Goal: Navigation & Orientation: Find specific page/section

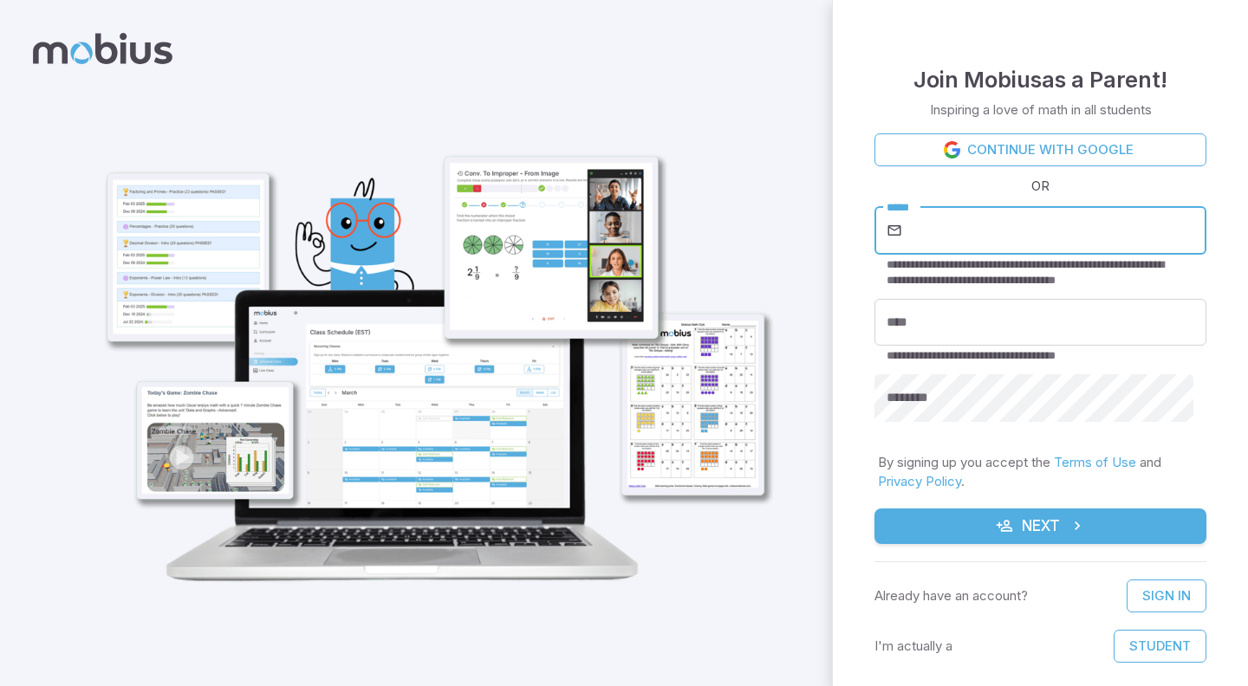
click at [806, 354] on div at bounding box center [416, 343] width 832 height 686
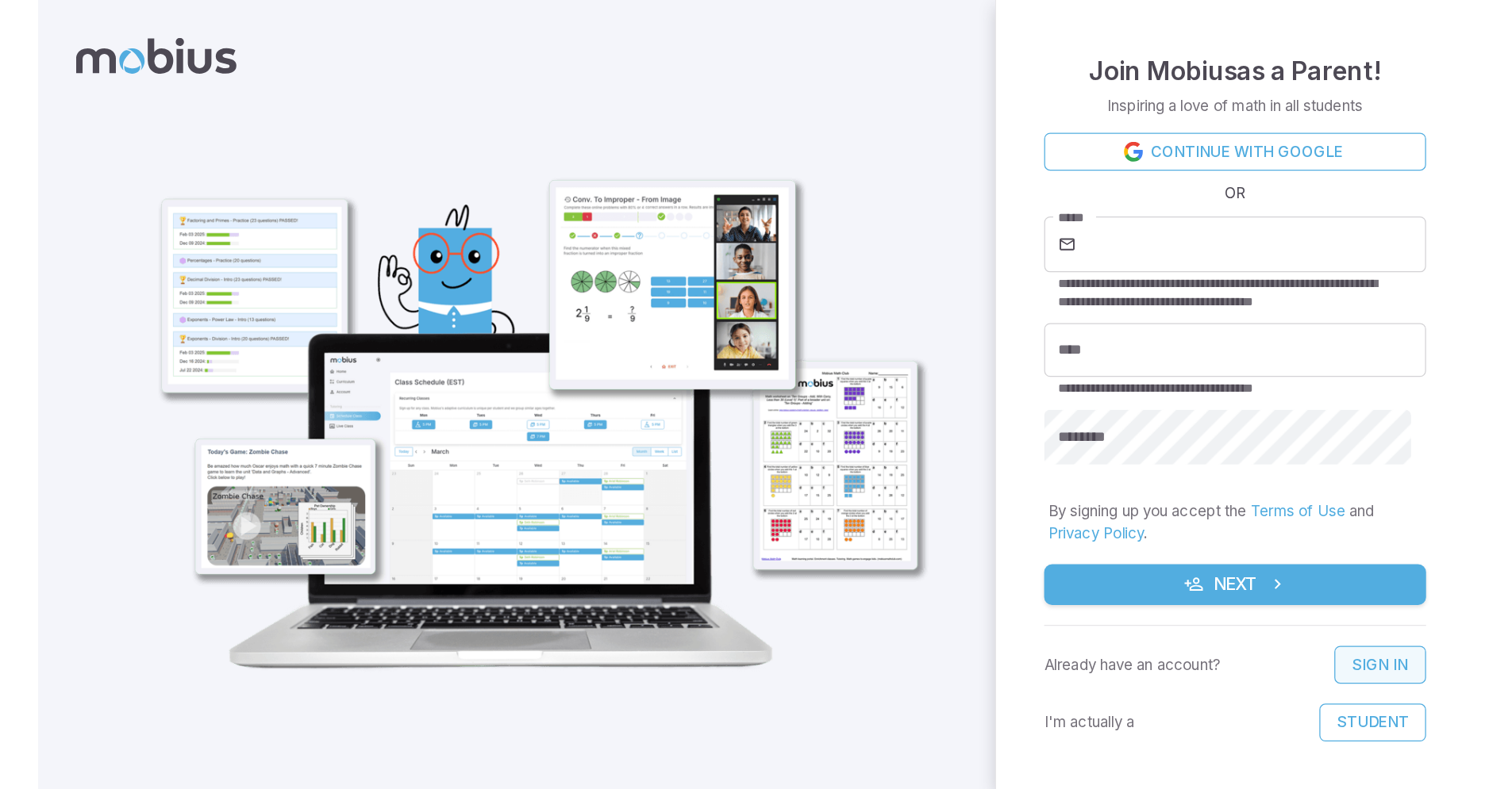
scroll to position [15, 0]
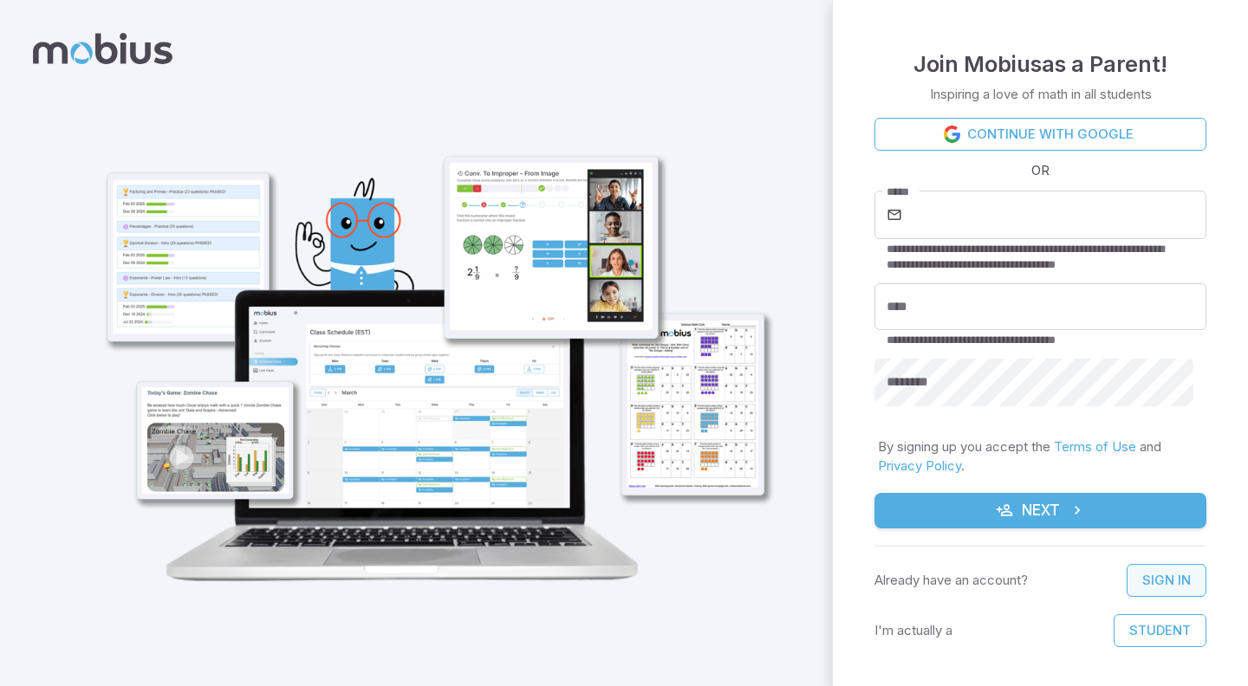
click at [1139, 574] on link "Sign In" at bounding box center [1167, 580] width 80 height 33
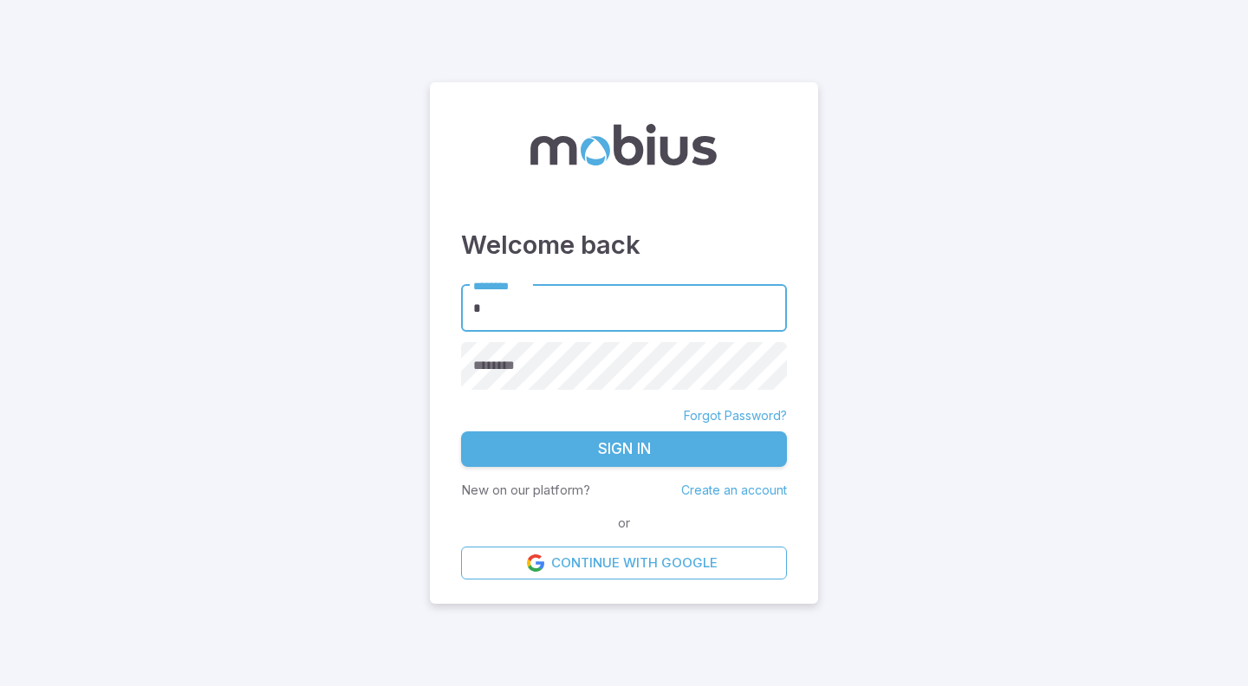
type input "**********"
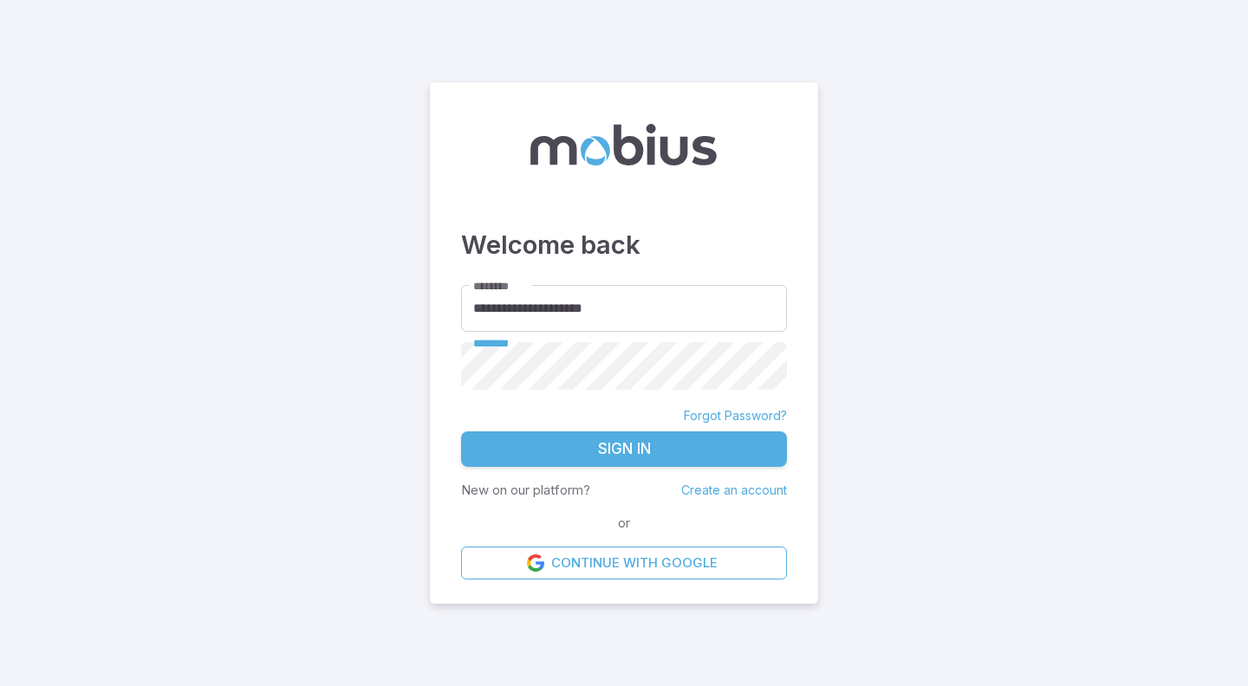
click at [626, 451] on button "Sign In" at bounding box center [624, 450] width 326 height 36
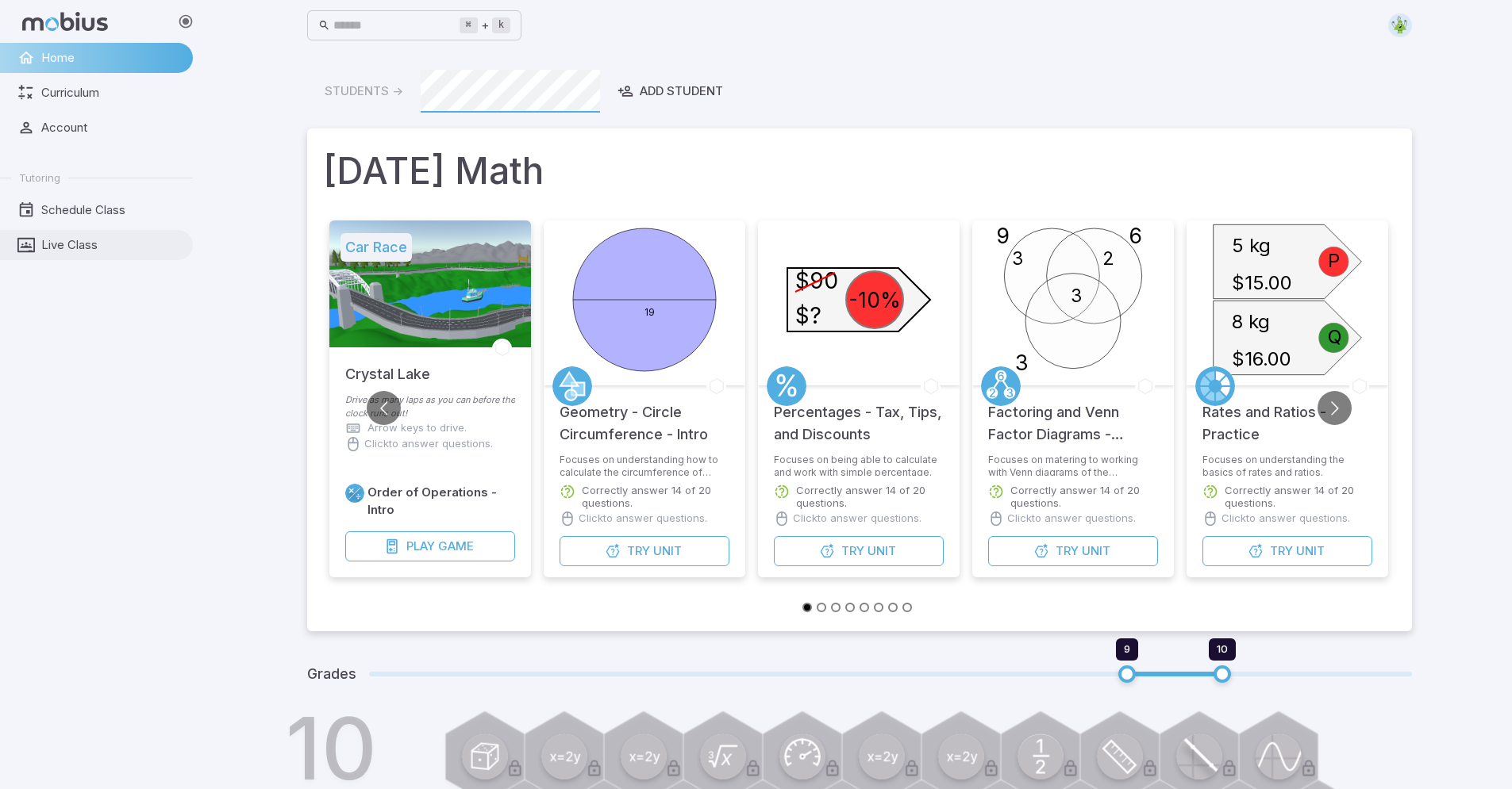
click at [71, 253] on span "Live Class" at bounding box center [111, 244] width 140 height 17
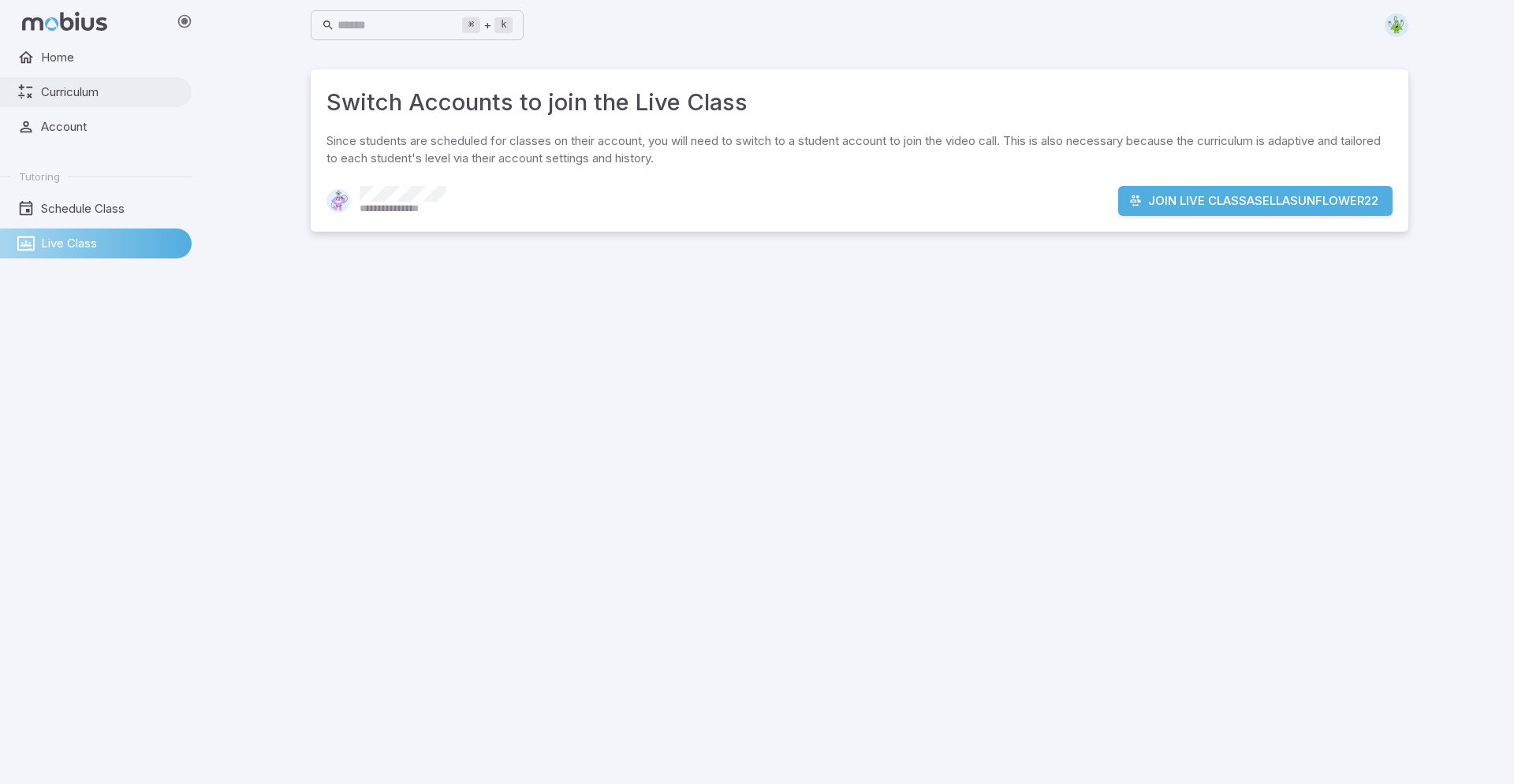
click at [114, 84] on span "Curriculum" at bounding box center [110, 92] width 139 height 17
click at [106, 51] on span "Home" at bounding box center [110, 57] width 139 height 17
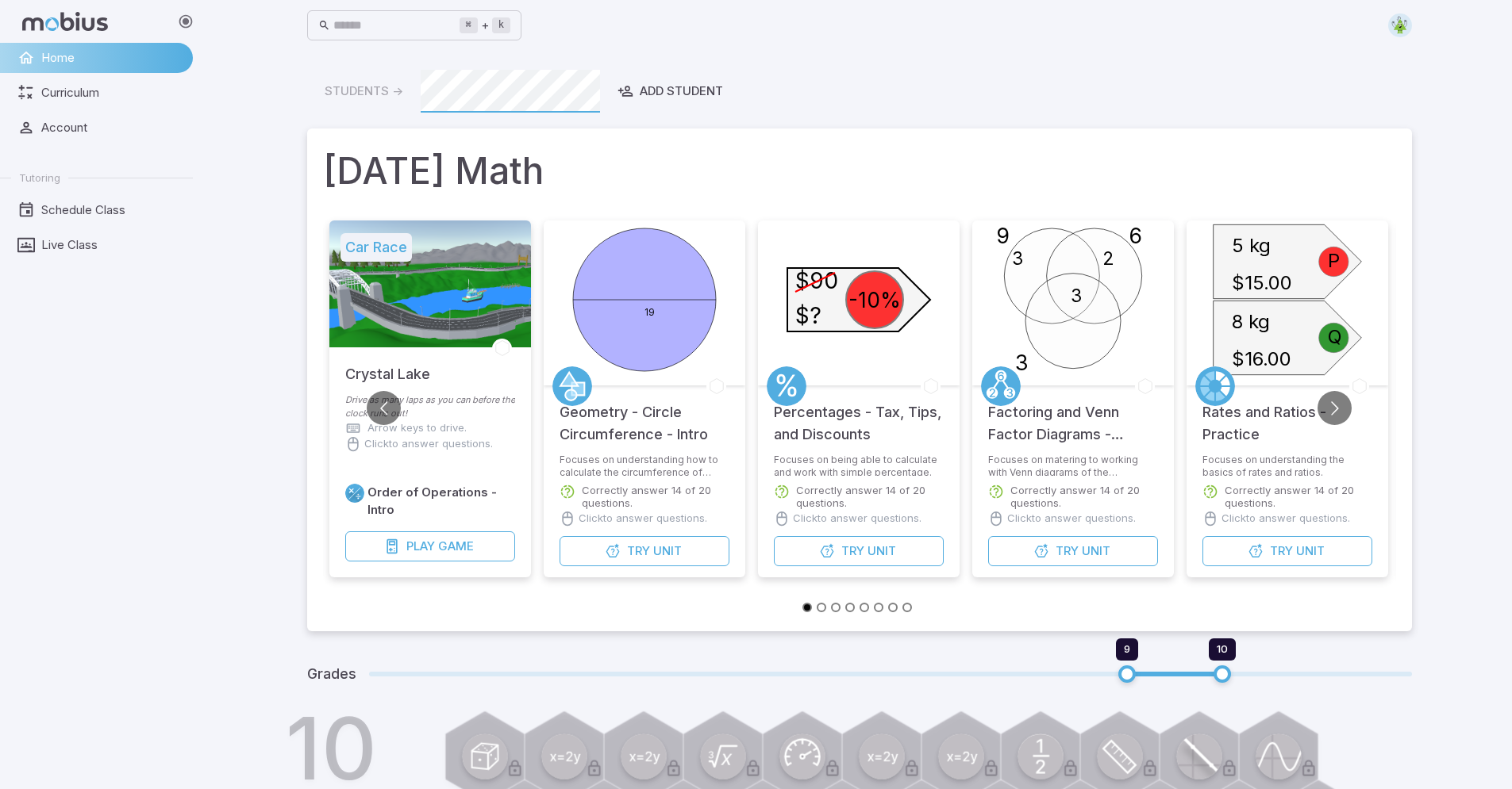
click at [1142, 25] on img at bounding box center [1400, 26] width 24 height 24
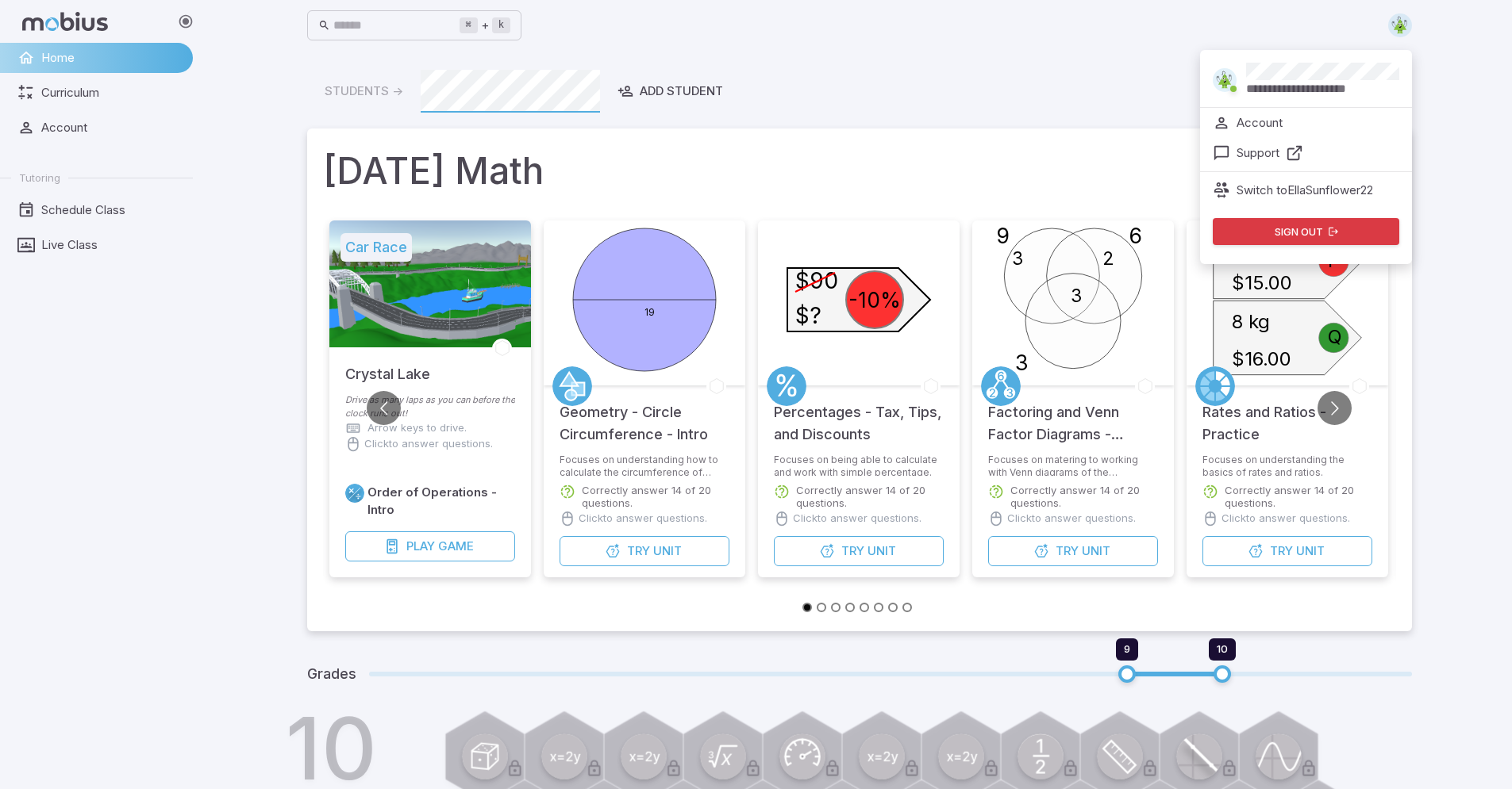
click at [1142, 25] on img at bounding box center [1400, 26] width 24 height 24
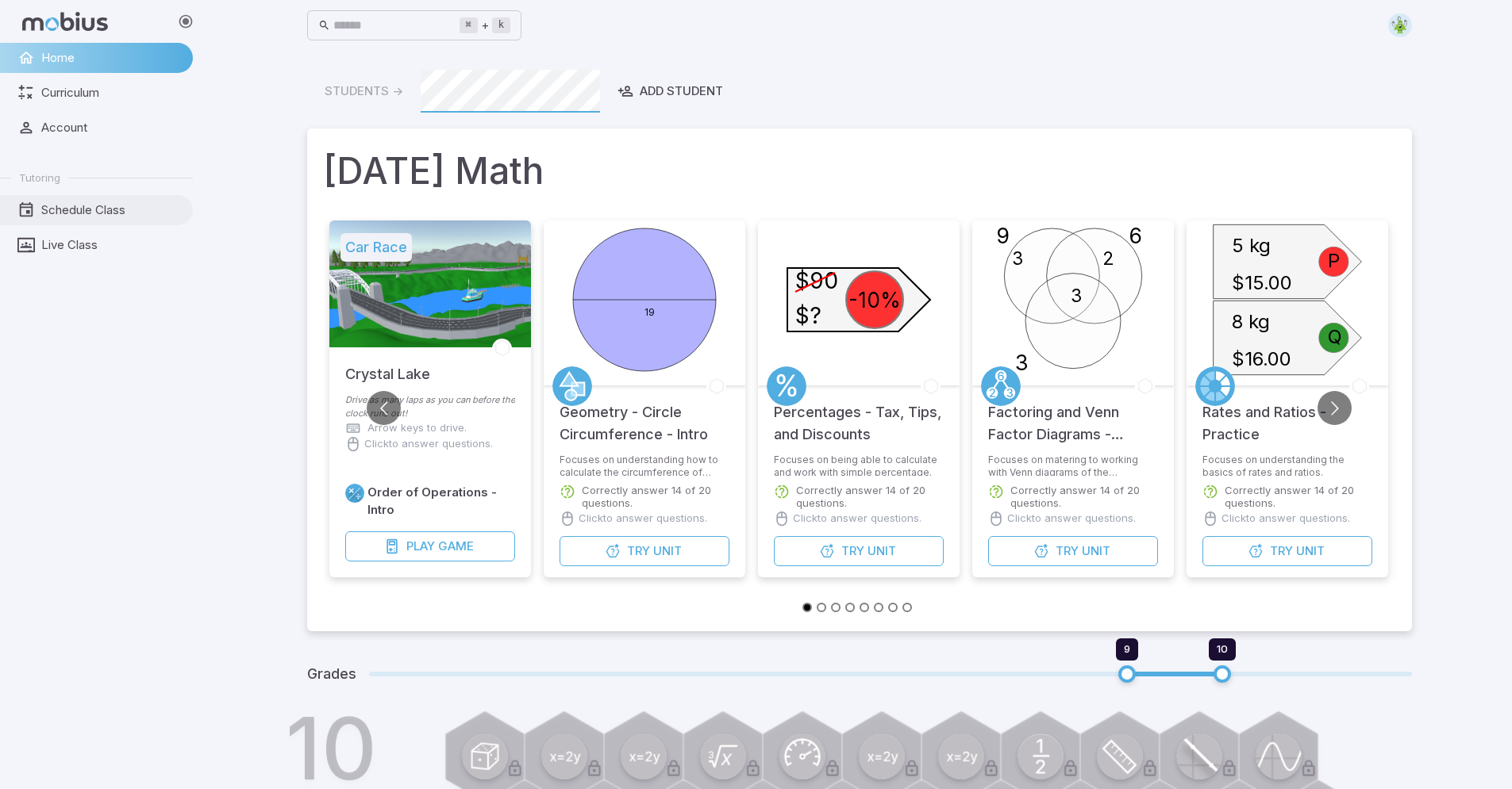
click at [71, 204] on span "Schedule Class" at bounding box center [111, 210] width 140 height 17
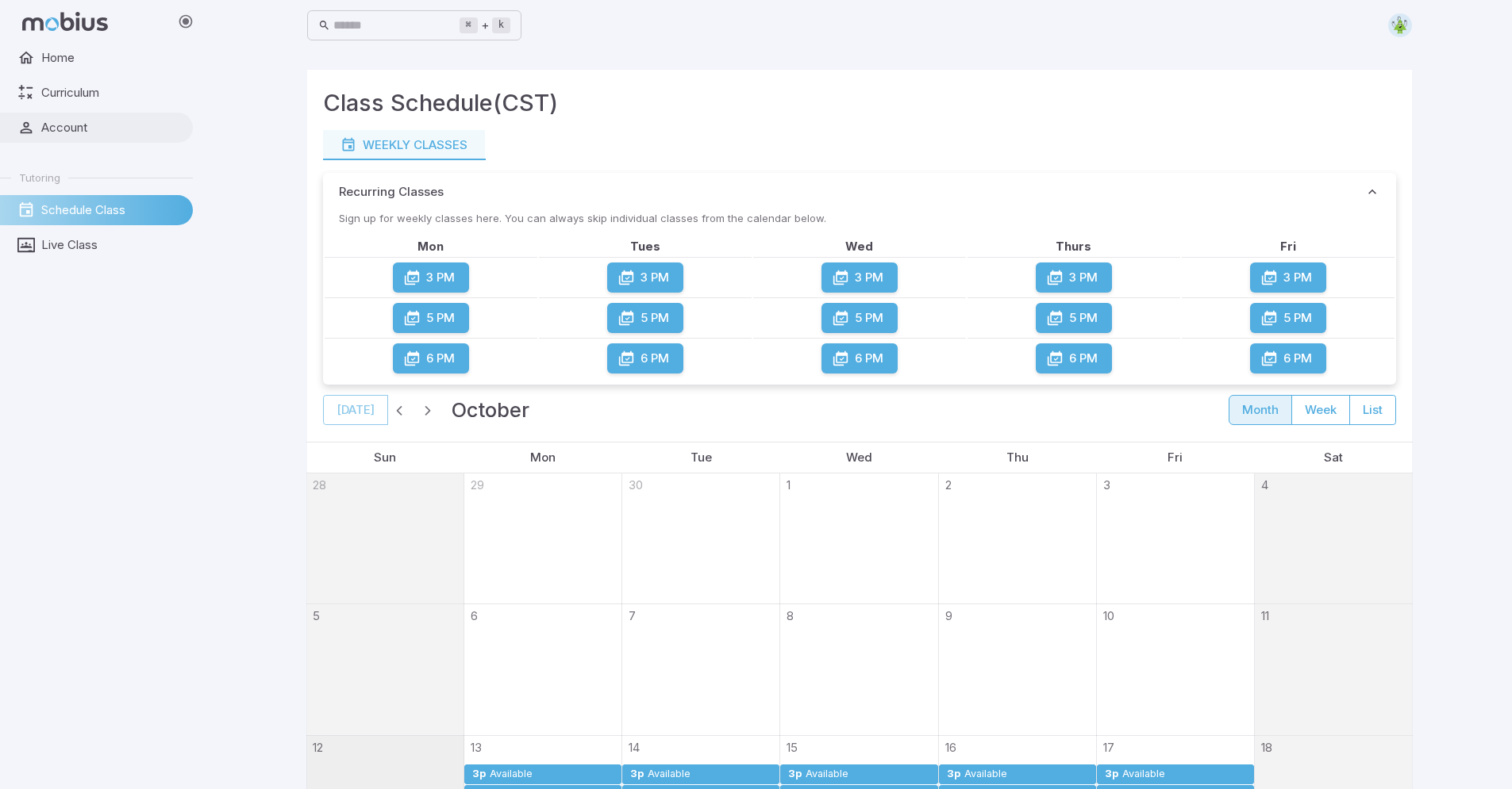
click at [68, 122] on span "Account" at bounding box center [111, 127] width 140 height 17
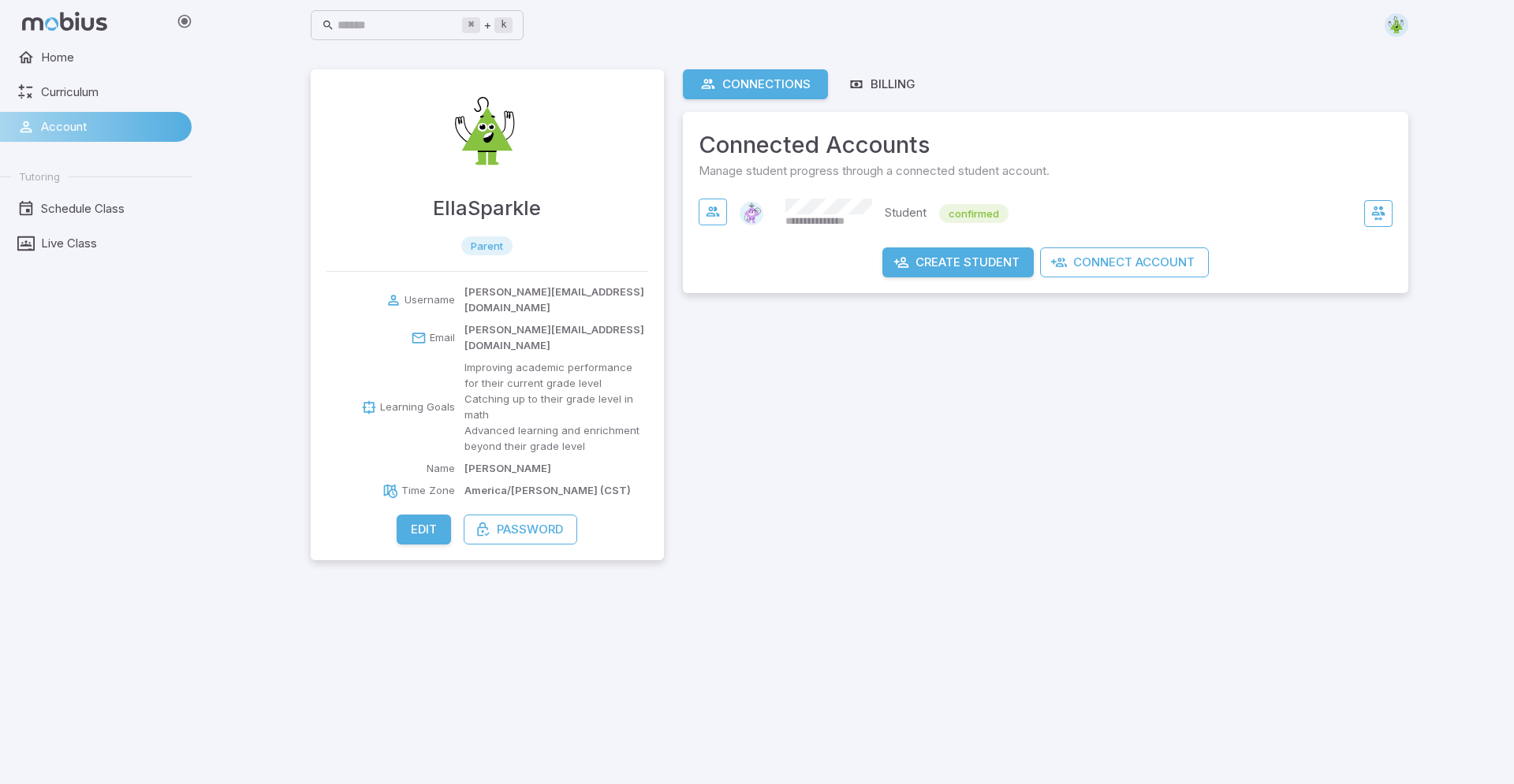
click at [807, 192] on div "Connected Accounts Manage student progress through a connected student account." at bounding box center [1045, 154] width 725 height 84
click at [811, 197] on div "**********" at bounding box center [1045, 214] width 694 height 36
click at [815, 216] on span "**********" at bounding box center [826, 222] width 82 height 15
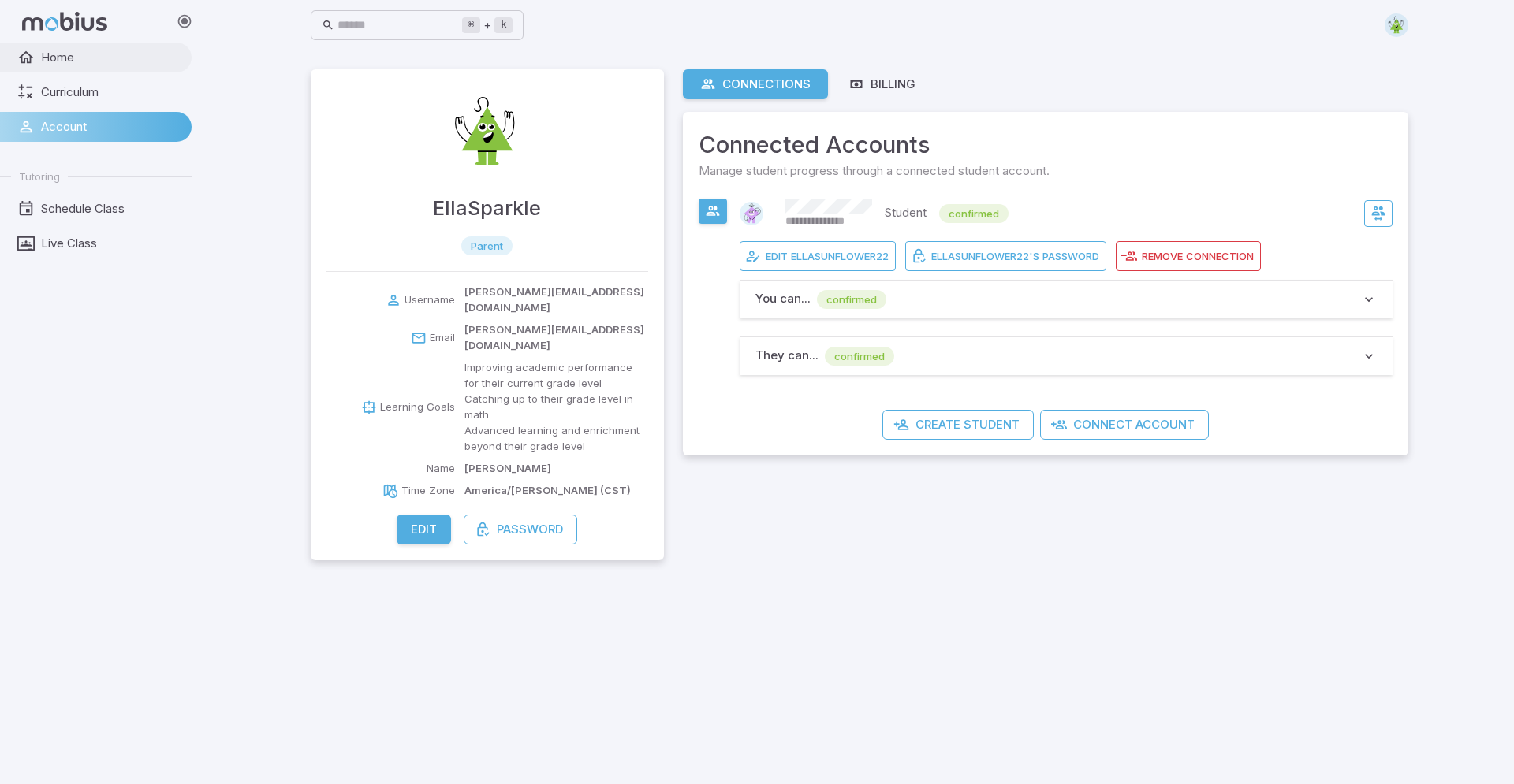
click at [40, 44] on link "Home" at bounding box center [96, 57] width 192 height 30
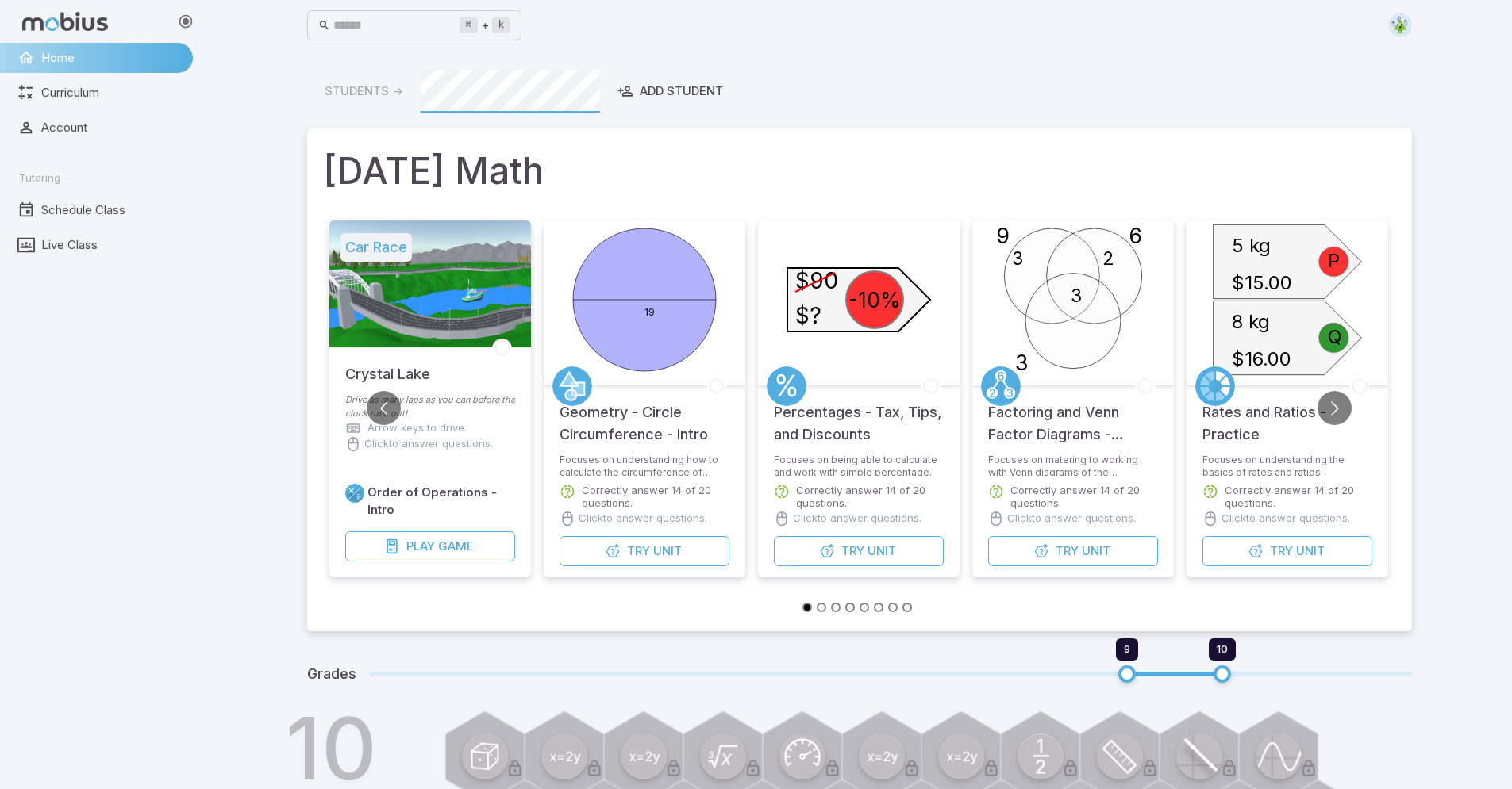
click at [1142, 15] on img at bounding box center [1400, 26] width 24 height 24
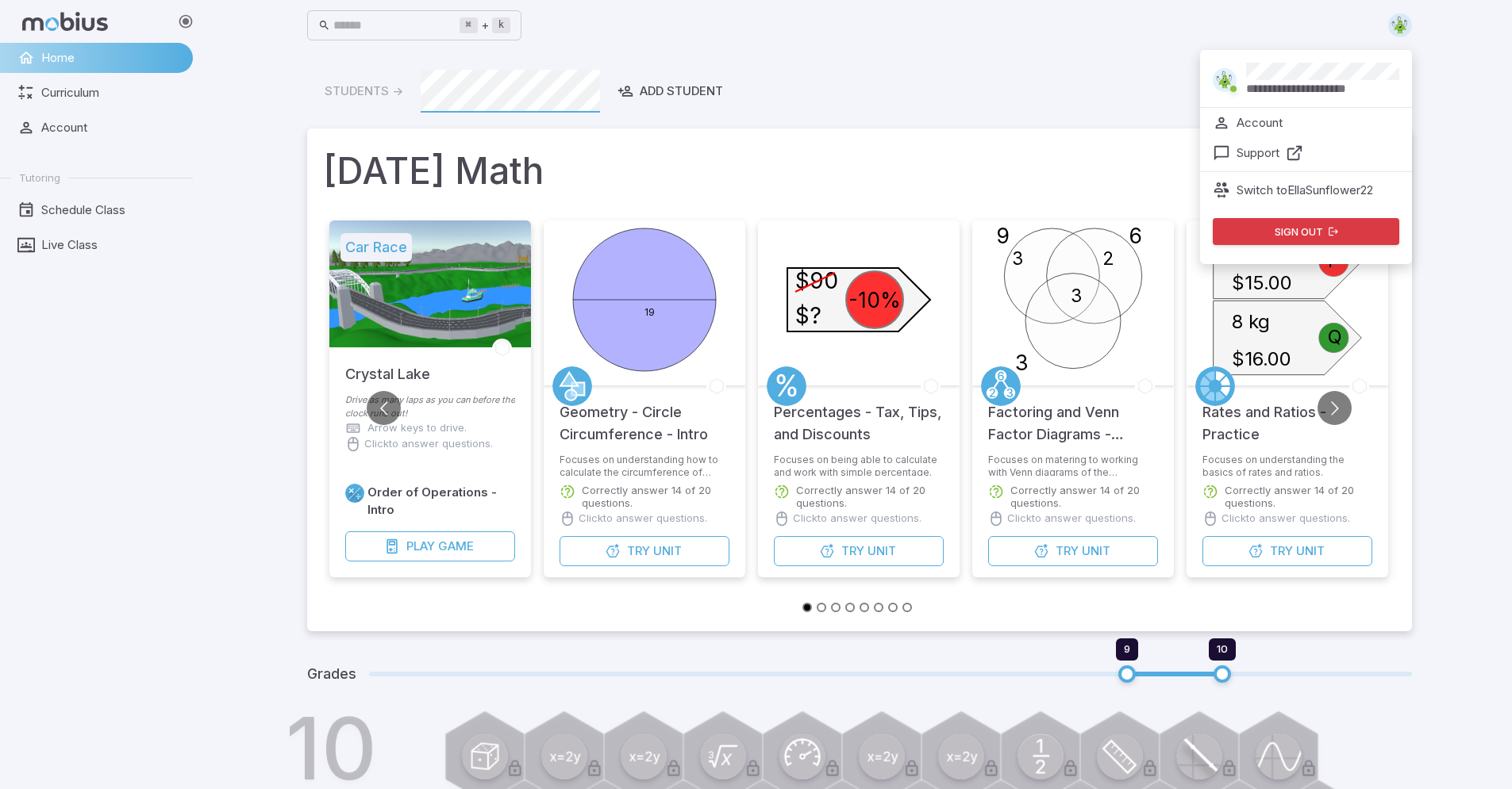
click at [1142, 193] on p "Switch to EllaSunflower22" at bounding box center [1304, 189] width 136 height 17
